Goal: Task Accomplishment & Management: Use online tool/utility

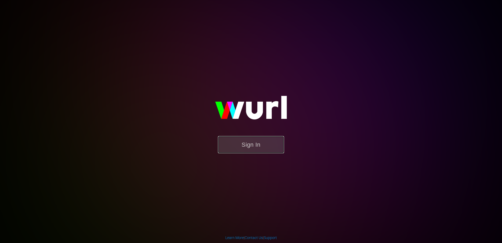
click at [242, 143] on button "Sign In" at bounding box center [251, 144] width 66 height 17
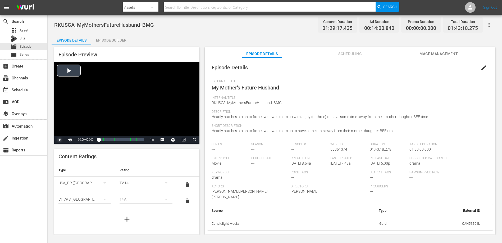
click at [59, 140] on span "Video Player" at bounding box center [59, 140] width 0 height 0
click at [107, 141] on div "00:18:07.416 My Mother’s Future Husband (2/8)" at bounding box center [107, 139] width 0 height 5
click at [113, 142] on div "Loaded : 18.83% 00:32:01.102 My Mother’s Future Husband (3/8) 00:16:10.162 Cue …" at bounding box center [121, 139] width 45 height 5
click at [118, 142] on div "Loaded : 31.95% 00:44:06.047 My Mother’s Future Husband (4/8) 00:28:02.952 Cue …" at bounding box center [121, 139] width 45 height 5
click at [123, 142] on div "00:56:47.238 My Mother’s Future Husband (5/8)" at bounding box center [123, 139] width 0 height 5
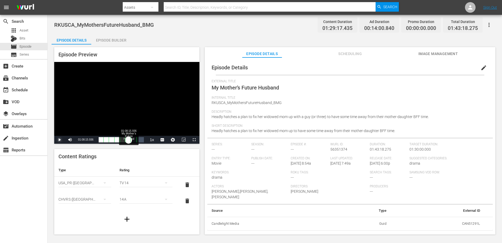
click at [128, 142] on div "Loaded : 55.38% 01:08:15.936 My Mother’s Future Husband (6/8) 00:48:48.795 Cue …" at bounding box center [121, 139] width 45 height 5
click at [132, 141] on div "Loaded : 65.24% 01:17:19.644 My Mother’s Future Husband (7/8) 00:57:41.278 Cue …" at bounding box center [121, 139] width 45 height 5
click at [132, 141] on div "01:05:20.823" at bounding box center [116, 139] width 34 height 5
click at [59, 140] on span "Video Player" at bounding box center [59, 140] width 0 height 0
click at [99, 141] on div "00:00:36.247 My Mother’s Future Husband (1/8)" at bounding box center [99, 139] width 0 height 5
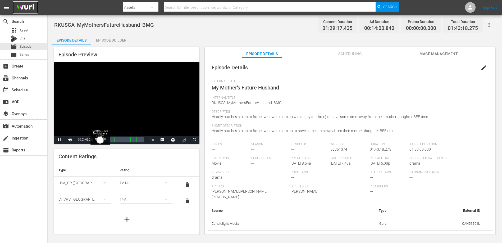
click at [100, 140] on div "00:03:01.583" at bounding box center [99, 139] width 1 height 5
click at [59, 140] on span "Video Player" at bounding box center [59, 140] width 0 height 0
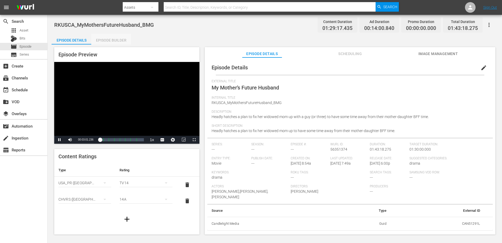
click at [118, 40] on div "Episode Builder" at bounding box center [111, 40] width 40 height 13
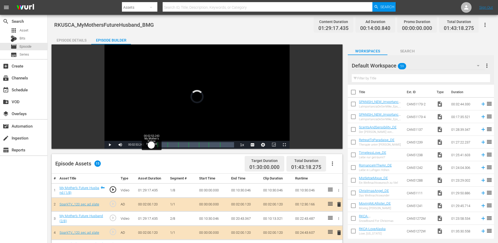
click at [151, 145] on div "00:02:53.243" at bounding box center [150, 144] width 2 height 5
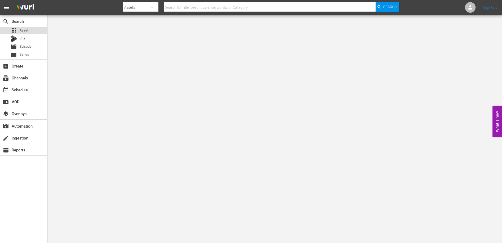
click at [19, 30] on div "apps Asset" at bounding box center [20, 30] width 18 height 7
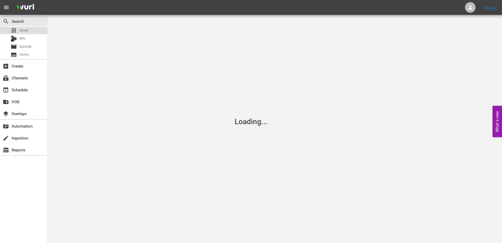
click at [19, 29] on div "apps Asset" at bounding box center [20, 30] width 18 height 7
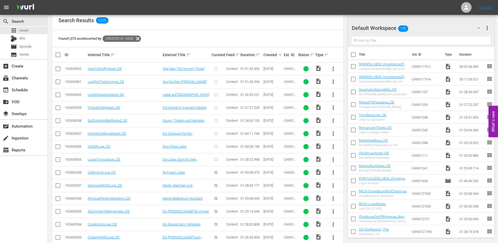
scroll to position [103, 0]
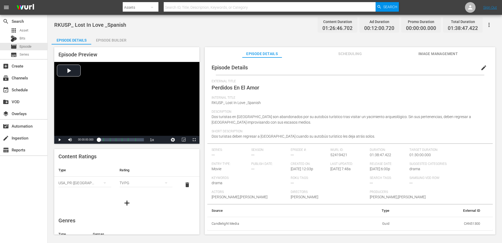
click at [108, 41] on div "Episode Builder" at bounding box center [111, 40] width 40 height 13
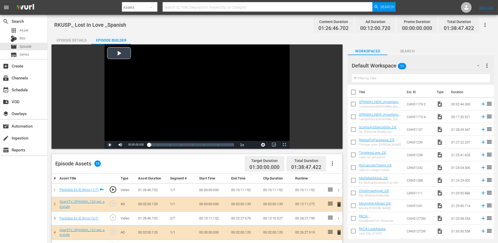
click at [110, 145] on span "Video Player" at bounding box center [110, 145] width 0 height 0
click at [72, 39] on div "Episode Details" at bounding box center [72, 40] width 40 height 13
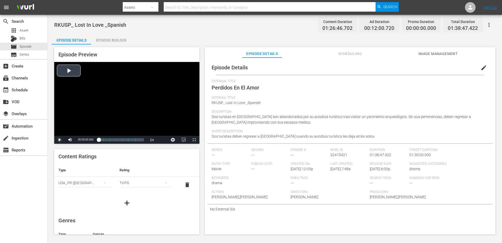
click at [59, 140] on span "Video Player" at bounding box center [59, 140] width 0 height 0
click at [183, 140] on span "Video Player" at bounding box center [183, 140] width 0 height 0
drag, startPoint x: 98, startPoint y: 141, endPoint x: 84, endPoint y: 140, distance: 13.8
click at [84, 140] on div "Pause Mute Current Time 00:00:07.778 / Duration 01:26:46.701 Loaded : 0.81% 00:…" at bounding box center [126, 140] width 145 height 8
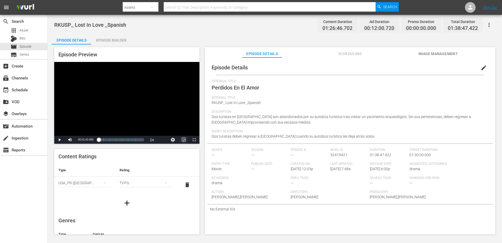
drag, startPoint x: 99, startPoint y: 140, endPoint x: 89, endPoint y: 140, distance: 10.6
click at [89, 140] on div "Play Mute Current Time 00:01:43.989 / Duration 01:26:46.701 Loaded : 1.27% 00:0…" at bounding box center [126, 140] width 145 height 8
click at [59, 140] on span "Video Player" at bounding box center [59, 140] width 0 height 0
click at [113, 41] on div "Episode Builder" at bounding box center [111, 40] width 40 height 13
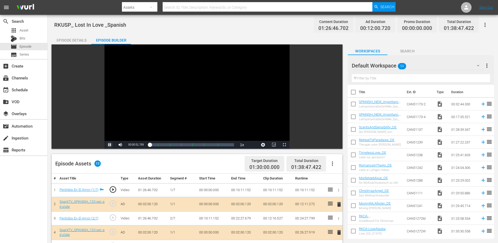
click at [110, 145] on span "Video Player" at bounding box center [110, 145] width 0 height 0
click at [76, 43] on div "Episode Details" at bounding box center [72, 40] width 40 height 13
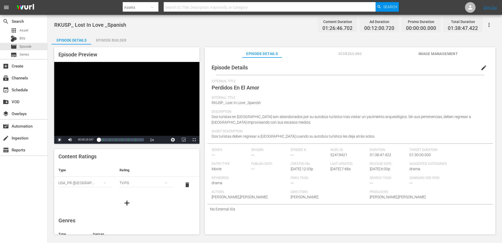
click at [59, 140] on span "Video Player" at bounding box center [59, 140] width 0 height 0
click at [107, 139] on div "Loaded : 2.77% 00:18:29.225 Perdidos En El Amor (2/7) 00:01:21.668" at bounding box center [121, 139] width 45 height 5
click at [107, 140] on div "00:16:31.818" at bounding box center [103, 139] width 8 height 5
click at [111, 140] on div "00:20:33.929" at bounding box center [105, 139] width 13 height 5
click at [108, 140] on div "00:23:36.027" at bounding box center [105, 139] width 13 height 5
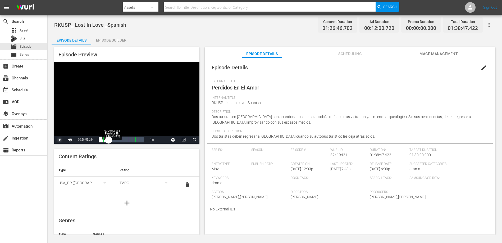
click at [108, 140] on div "00:19:35.727" at bounding box center [104, 139] width 10 height 5
click at [112, 140] on div "00:24:54.036" at bounding box center [106, 139] width 14 height 5
click at [113, 140] on div "00:26:02.520" at bounding box center [106, 139] width 15 height 5
click at [115, 140] on div "00:28:12.151" at bounding box center [107, 139] width 16 height 5
click at [59, 140] on span "Video Player" at bounding box center [59, 140] width 0 height 0
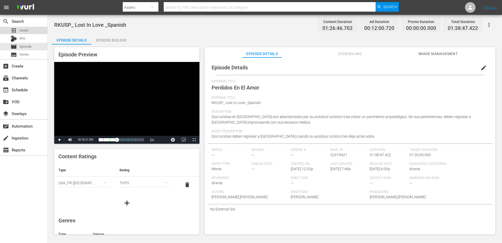
click at [24, 30] on span "Asset" at bounding box center [24, 30] width 9 height 5
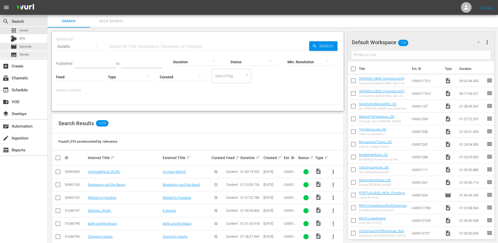
click at [25, 52] on div "subtitles Series" at bounding box center [20, 54] width 19 height 7
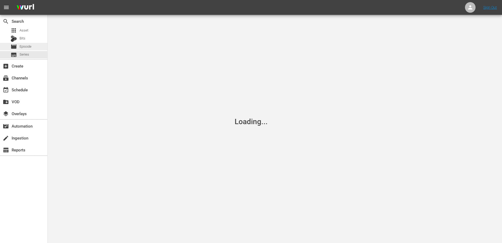
click at [25, 47] on span "Episode" at bounding box center [26, 46] width 12 height 5
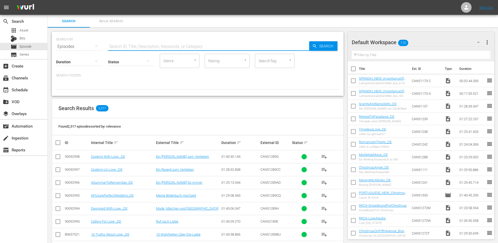
click at [121, 43] on input "text" at bounding box center [208, 46] width 201 height 13
type input "Super"
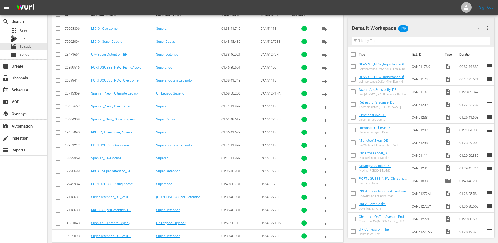
scroll to position [137, 0]
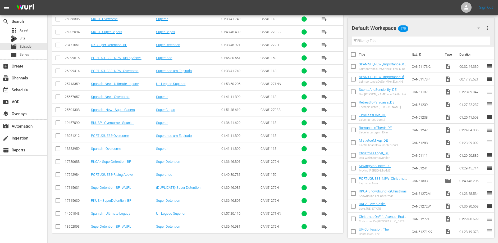
click at [33, 179] on div "search Search apps Asset Bits movie Episode subtitles Series add_box Create sub…" at bounding box center [24, 136] width 48 height 243
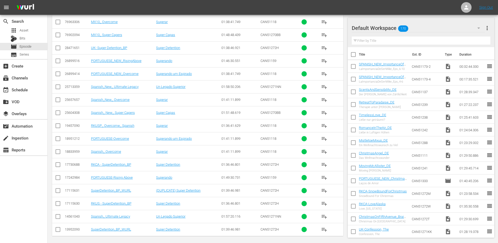
scroll to position [0, 0]
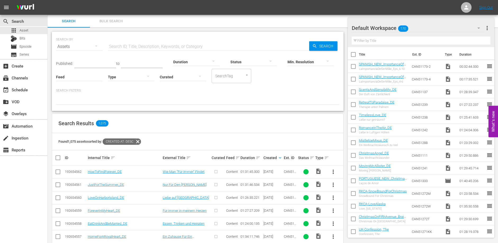
scroll to position [103, 0]
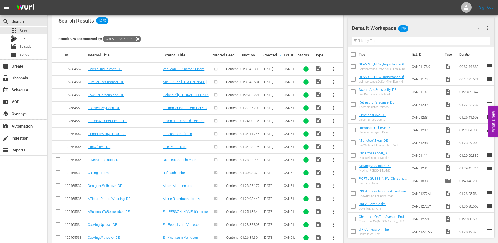
click at [59, 160] on input "checkbox" at bounding box center [58, 161] width 6 height 6
checkbox input "true"
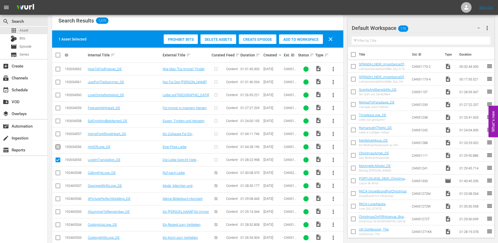
click at [58, 145] on input "checkbox" at bounding box center [58, 148] width 6 height 6
checkbox input "true"
drag, startPoint x: 59, startPoint y: 134, endPoint x: 59, endPoint y: 127, distance: 6.9
click at [59, 134] on input "checkbox" at bounding box center [58, 135] width 6 height 6
checkbox input "true"
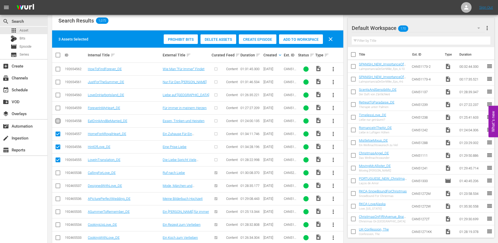
click at [60, 121] on input "checkbox" at bounding box center [58, 122] width 6 height 6
click at [251, 38] on span "Create Episode" at bounding box center [258, 39] width 38 height 4
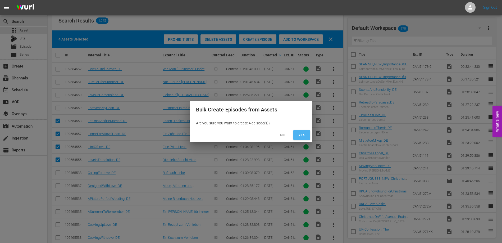
click at [300, 135] on span "Yes" at bounding box center [301, 135] width 8 height 7
checkbox input "false"
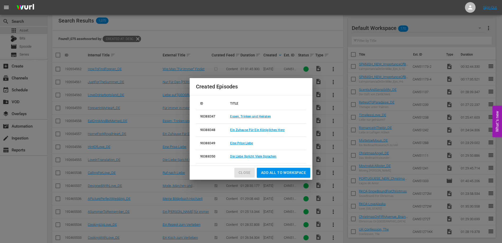
click at [246, 173] on span "Close" at bounding box center [244, 172] width 12 height 7
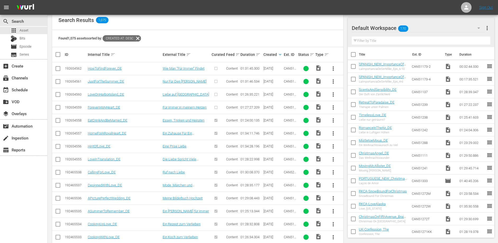
scroll to position [102, 0]
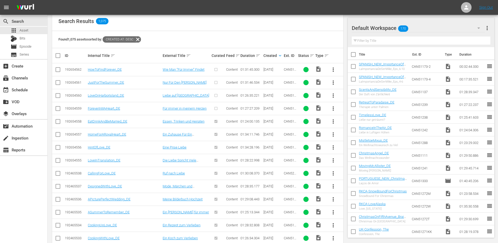
click at [57, 110] on input "checkbox" at bounding box center [58, 109] width 6 height 6
checkbox input "true"
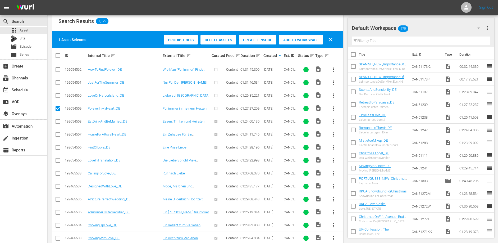
click at [58, 96] on input "checkbox" at bounding box center [58, 96] width 6 height 6
checkbox input "true"
click at [58, 80] on input "checkbox" at bounding box center [58, 83] width 6 height 6
checkbox input "true"
click at [59, 67] on icon at bounding box center [58, 69] width 6 height 6
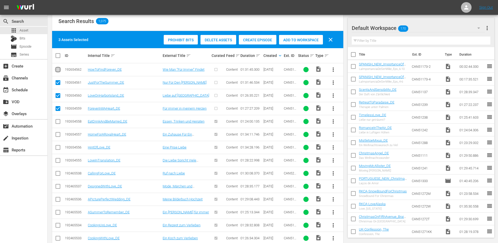
click at [59, 71] on input "checkbox" at bounding box center [58, 70] width 6 height 6
click at [252, 38] on span "Create Episode" at bounding box center [258, 40] width 38 height 4
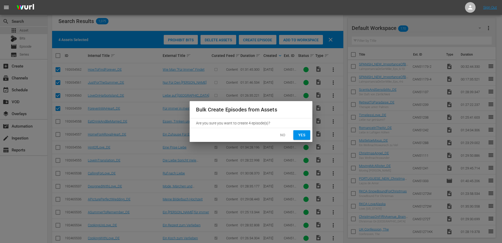
click at [302, 135] on span "Yes" at bounding box center [301, 135] width 8 height 7
checkbox input "false"
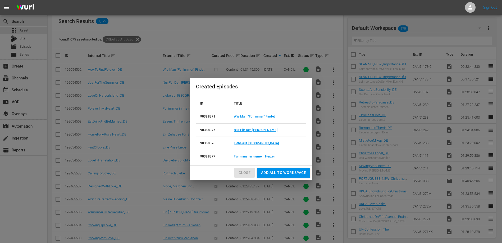
click at [243, 172] on span "Close" at bounding box center [244, 172] width 12 height 7
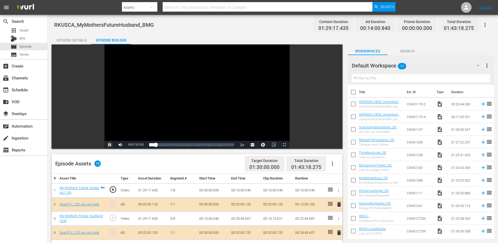
click at [110, 145] on span "Video Player" at bounding box center [110, 145] width 0 height 0
click at [31, 47] on span "Episode" at bounding box center [26, 46] width 12 height 5
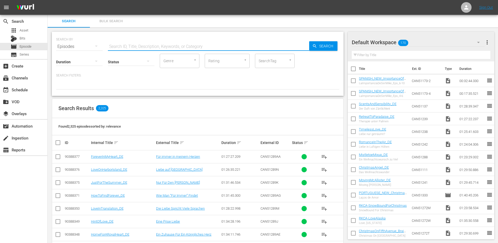
click at [126, 43] on input "text" at bounding box center [208, 46] width 201 height 13
type input "proposal"
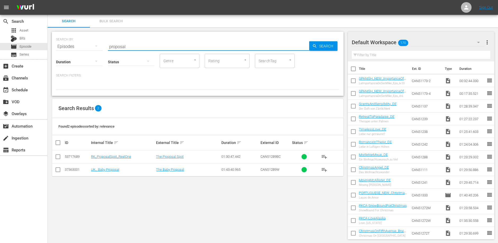
click at [108, 172] on td "UK_ Baby Proposal" at bounding box center [122, 169] width 65 height 13
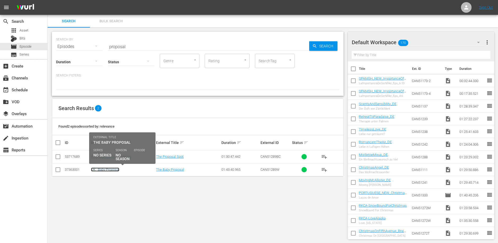
click at [108, 171] on link "UK_ Baby Proposal" at bounding box center [105, 169] width 28 height 4
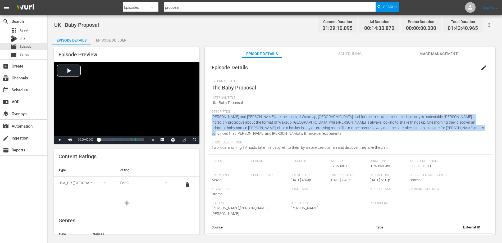
drag, startPoint x: 445, startPoint y: 128, endPoint x: 211, endPoint y: 118, distance: 234.7
click at [211, 118] on div "Episode Details edit External Title The Baby Proposal Internal Title UK_ Baby P…" at bounding box center [349, 153] width 285 height 187
copy span "[PERSON_NAME] and [PERSON_NAME] are the hosts of Wake Up, [GEOGRAPHIC_DATA] and…"
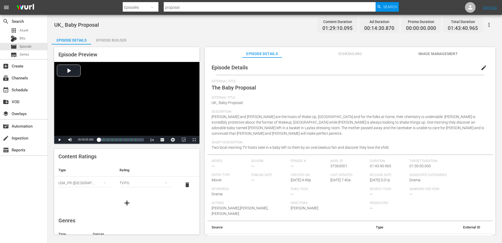
click at [408, 144] on div "Short Description Two local morning TV hosts take in a baby left to them by an …" at bounding box center [349, 147] width 277 height 14
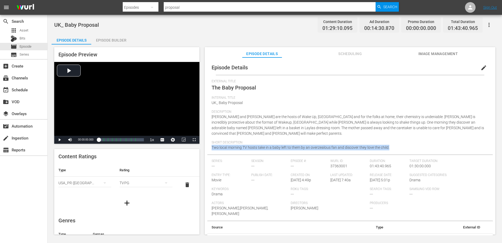
drag, startPoint x: 399, startPoint y: 144, endPoint x: 211, endPoint y: 143, distance: 188.5
click at [211, 143] on div "Episode Details edit External Title The Baby Proposal Internal Title UK_ Baby P…" at bounding box center [349, 153] width 285 height 187
copy span "Two local morning TV hosts take in a baby left to them by an overzealous fan an…"
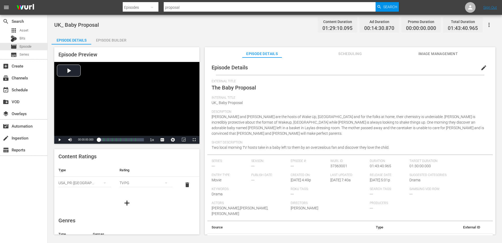
click at [320, 98] on span "Internal Title" at bounding box center [348, 98] width 274 height 4
click at [26, 45] on span "Episode" at bounding box center [26, 46] width 12 height 5
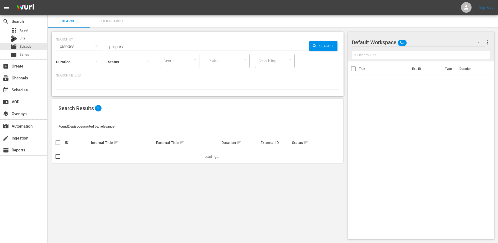
click at [152, 44] on input "proposal" at bounding box center [208, 46] width 201 height 13
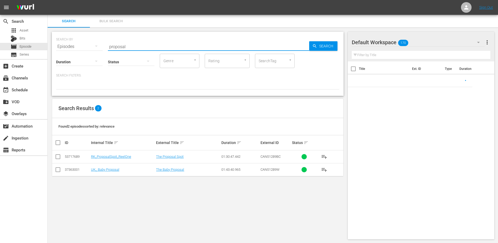
click at [151, 44] on input "proposal" at bounding box center [208, 46] width 201 height 13
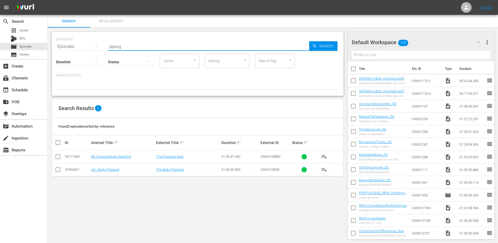
type input "dating"
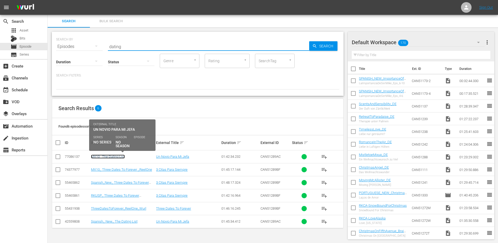
click at [122, 157] on link "MX10_ The Dating List" at bounding box center [108, 156] width 34 height 4
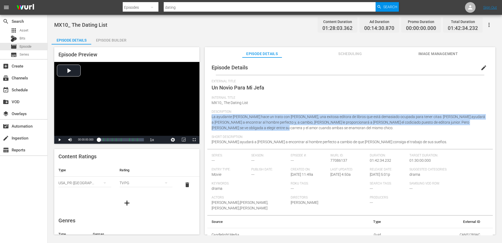
drag, startPoint x: 275, startPoint y: 128, endPoint x: 211, endPoint y: 117, distance: 65.2
click at [211, 117] on div "Episode Details edit External Title Un Novio Para Mi Jefa Internal Title MX10_ …" at bounding box center [349, 150] width 285 height 181
copy span "La ayudante [PERSON_NAME] hace un trato con [PERSON_NAME], una exitosa editora …"
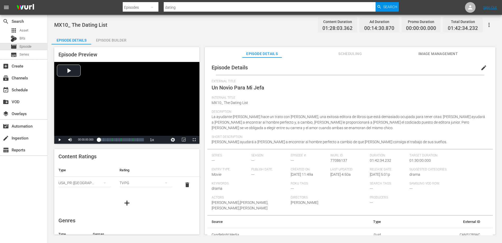
click at [402, 145] on div "Short Description [PERSON_NAME] ayudará a [PERSON_NAME] a encontrar al hombre p…" at bounding box center [349, 142] width 277 height 14
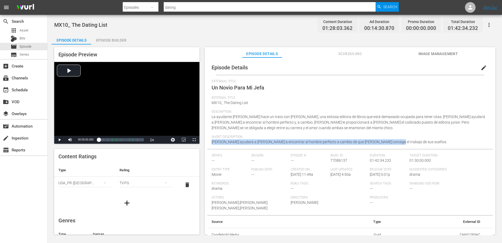
drag, startPoint x: 400, startPoint y: 144, endPoint x: 261, endPoint y: 139, distance: 139.4
click at [261, 139] on div "Short Description [PERSON_NAME] ayudará a [PERSON_NAME] a encontrar al hombre p…" at bounding box center [349, 142] width 277 height 14
copy div "[PERSON_NAME] ayudará a [PERSON_NAME] a encontrar al hombre perfecto a cambio d…"
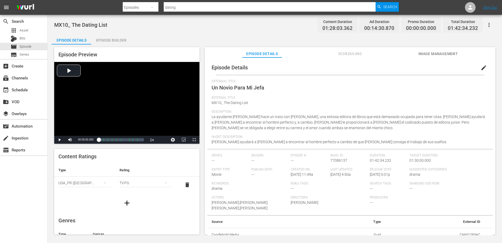
click at [360, 113] on span "Description" at bounding box center [348, 112] width 274 height 4
